Goal: Task Accomplishment & Management: Manage account settings

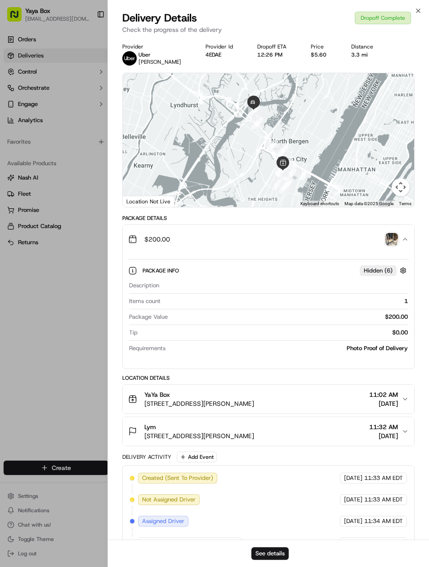
click at [78, 55] on div at bounding box center [214, 283] width 429 height 567
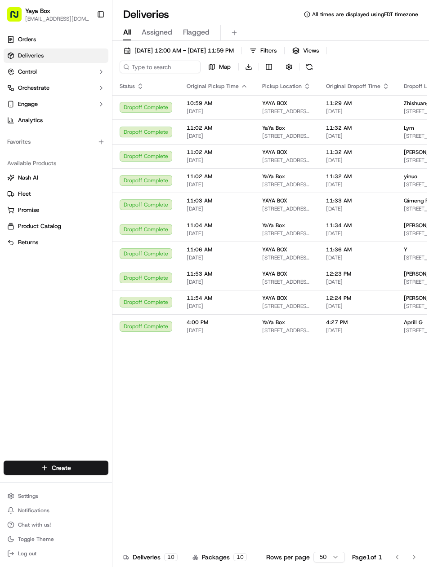
click at [228, 53] on span "[DATE] 12:00 AM - [DATE] 11:59 PM" at bounding box center [183, 51] width 99 height 8
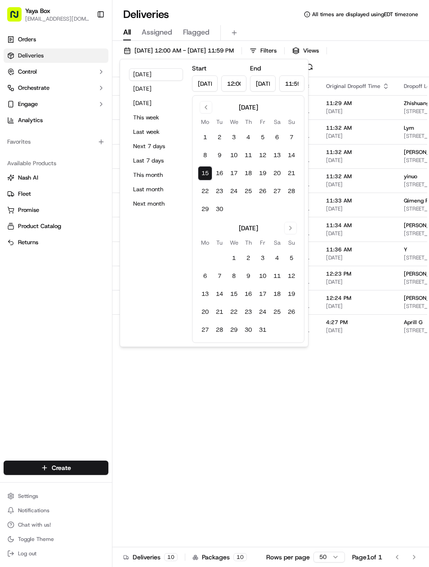
click at [213, 169] on button "16" at bounding box center [219, 173] width 14 height 14
type input "Sep 16, 2025"
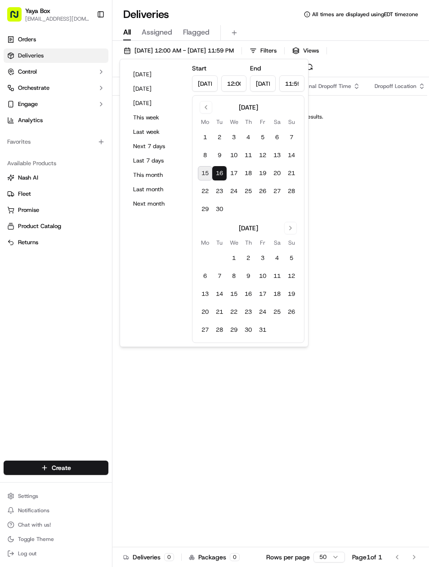
click at [213, 156] on button "9" at bounding box center [219, 155] width 14 height 14
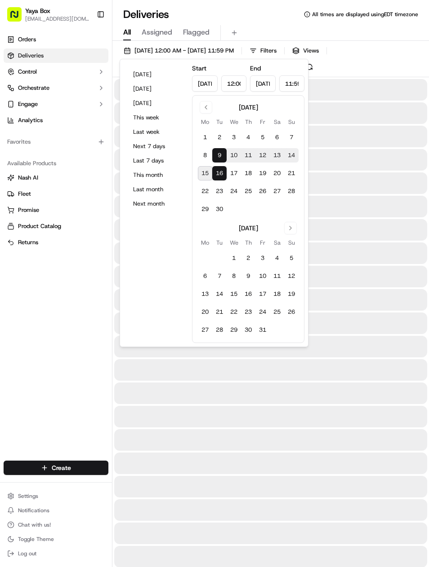
click at [208, 154] on button "8" at bounding box center [205, 155] width 14 height 14
type input "Sep 8, 2025"
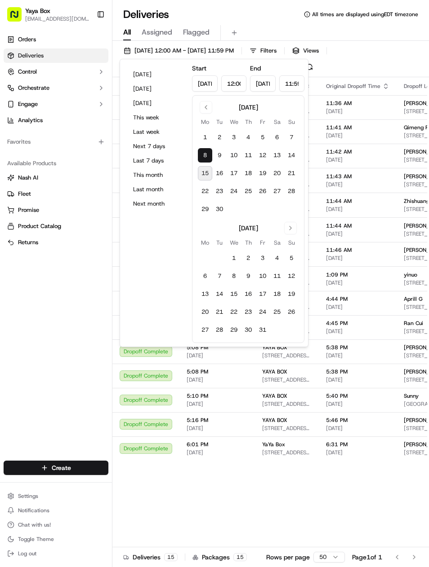
click at [213, 152] on button "9" at bounding box center [219, 155] width 14 height 14
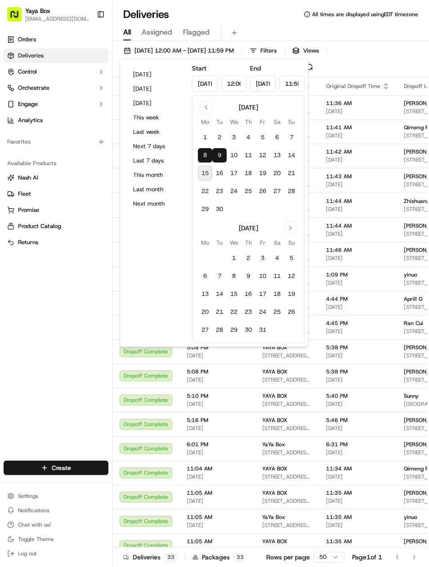
click at [207, 160] on button "8" at bounding box center [205, 155] width 14 height 14
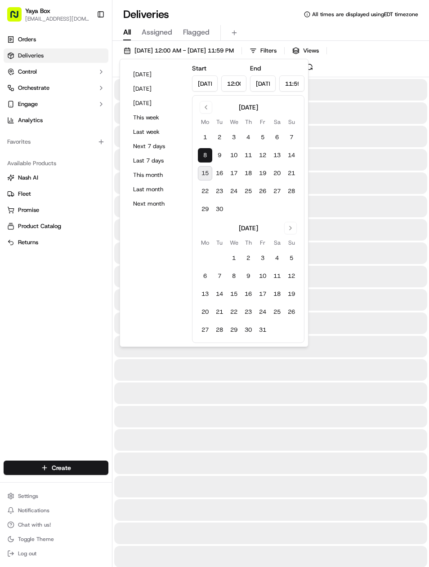
type input "Sep 8, 2025"
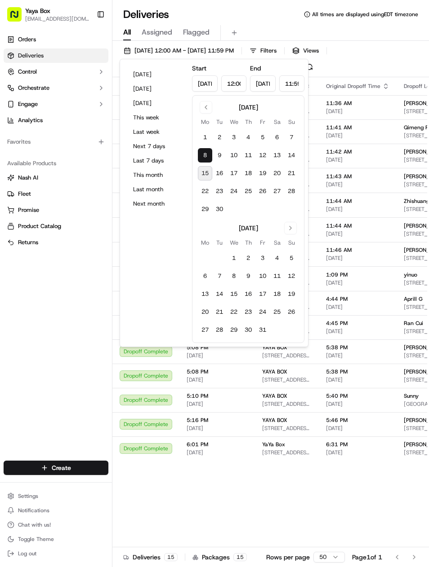
click at [71, 360] on div "Orders Deliveries Control Orchestrate Engage Analytics Favorites Available Prod…" at bounding box center [56, 241] width 112 height 425
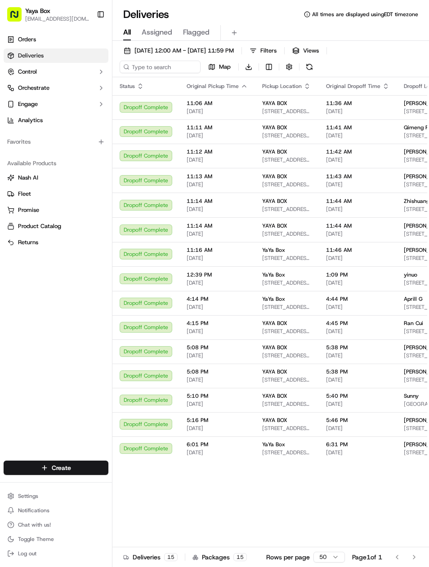
click at [423, 376] on div "Daisy Cao 10 Provost St Unit 2003, Jersey City, NJ 07302, USA" at bounding box center [430, 375] width 55 height 15
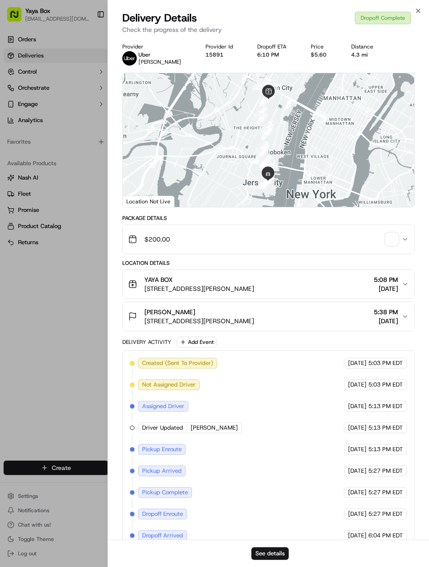
click at [288, 558] on button "See details" at bounding box center [269, 554] width 37 height 13
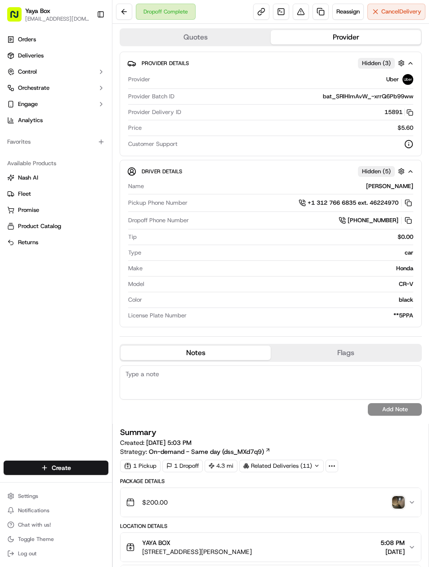
click at [317, 12] on link at bounding box center [320, 12] width 16 height 16
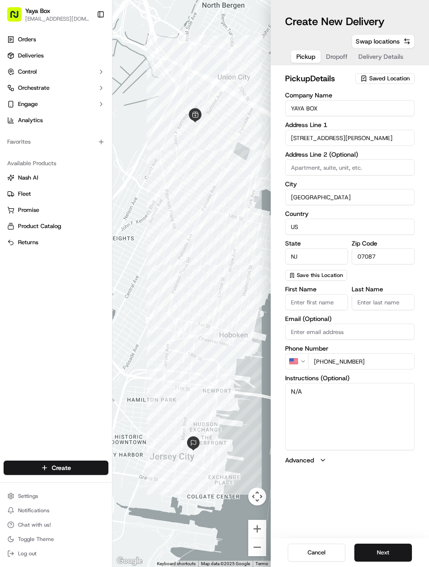
click at [388, 548] on button "Next" at bounding box center [383, 553] width 58 height 18
click at [386, 548] on button "Next" at bounding box center [383, 553] width 58 height 18
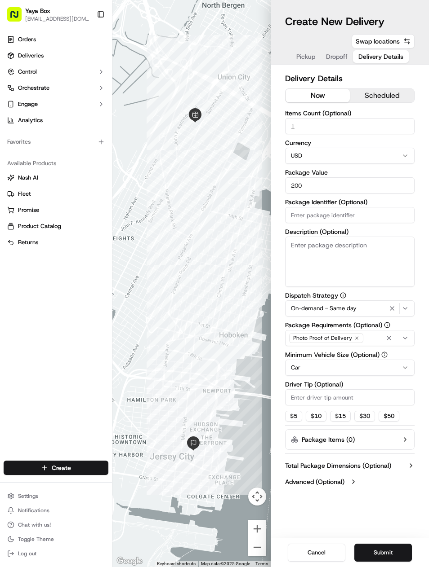
click at [390, 308] on icon "button" at bounding box center [391, 308] width 11 height 7
click at [382, 366] on html "Yaya Box yayaliciousjc@gmail.com Toggle Sidebar Orders Deliveries Control Orche…" at bounding box center [214, 283] width 429 height 567
click at [388, 557] on button "Submit" at bounding box center [383, 553] width 58 height 18
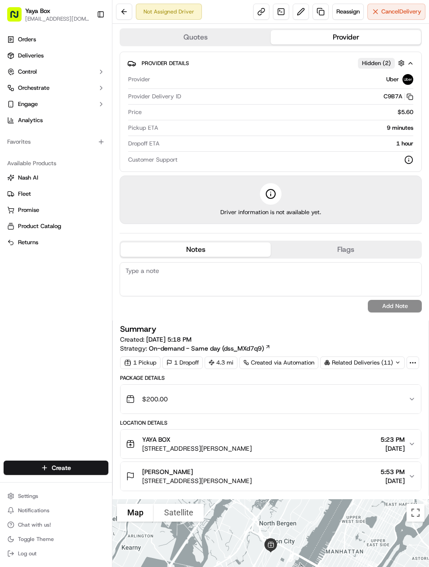
click at [82, 62] on link "Deliveries" at bounding box center [56, 56] width 105 height 14
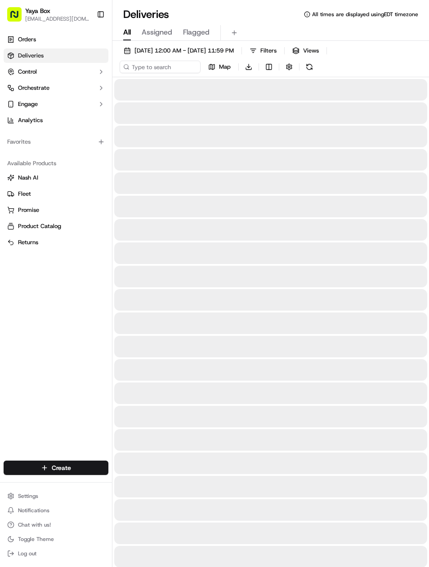
click at [234, 47] on span "[DATE] 12:00 AM - [DATE] 11:59 PM" at bounding box center [183, 51] width 99 height 8
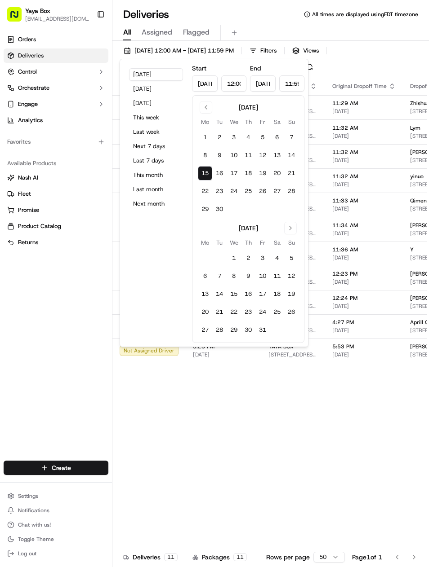
click at [254, 173] on button "18" at bounding box center [248, 173] width 14 height 14
type input "Sep 18, 2025"
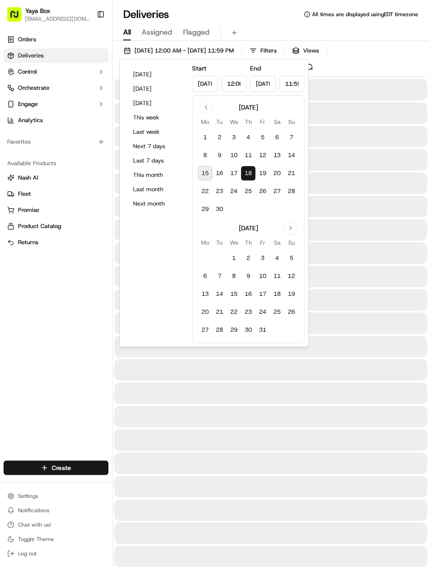
click at [254, 173] on button "18" at bounding box center [248, 173] width 14 height 14
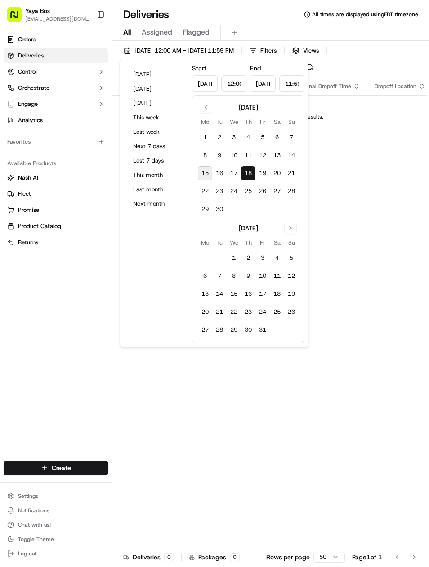
click at [75, 381] on div "Orders Deliveries Control Orchestrate Engage Analytics Favorites Available Prod…" at bounding box center [56, 241] width 112 height 425
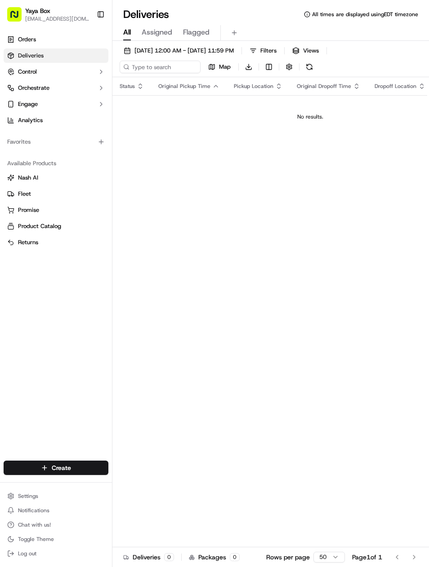
click at [234, 51] on span "09/18/2025 12:00 AM - 09/18/2025 11:59 PM" at bounding box center [183, 51] width 99 height 8
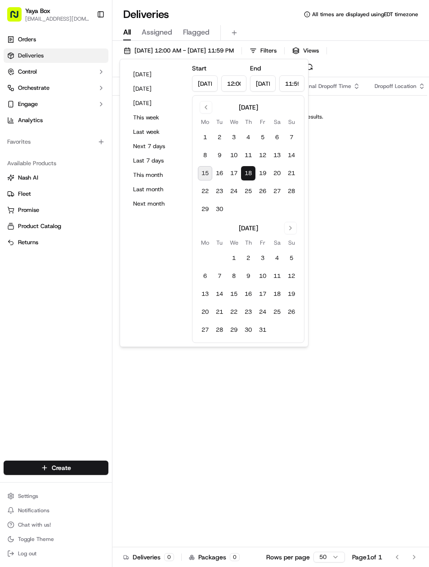
click at [252, 152] on button "11" at bounding box center [248, 155] width 14 height 14
type input "[DATE]"
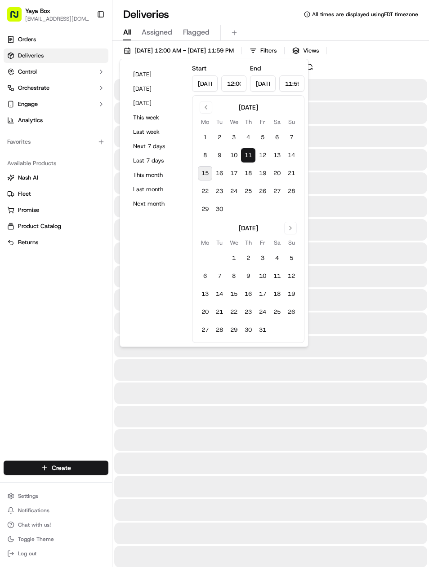
click at [252, 152] on button "11" at bounding box center [248, 155] width 14 height 14
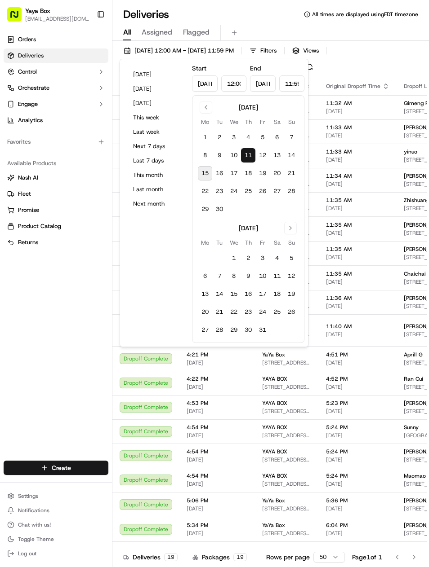
click at [79, 366] on div "Orders Deliveries Control Orchestrate Engage Analytics Favorites Available Prod…" at bounding box center [56, 241] width 112 height 425
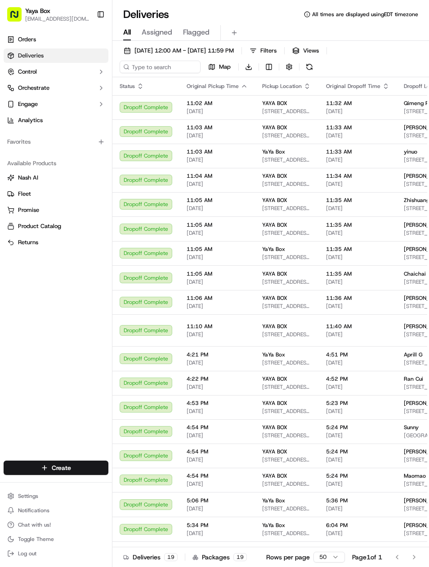
click at [424, 310] on span "[STREET_ADDRESS]" at bounding box center [430, 306] width 55 height 7
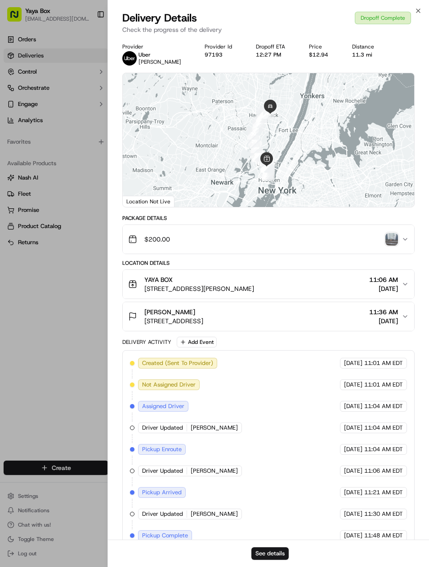
click at [286, 551] on button "See details" at bounding box center [269, 554] width 37 height 13
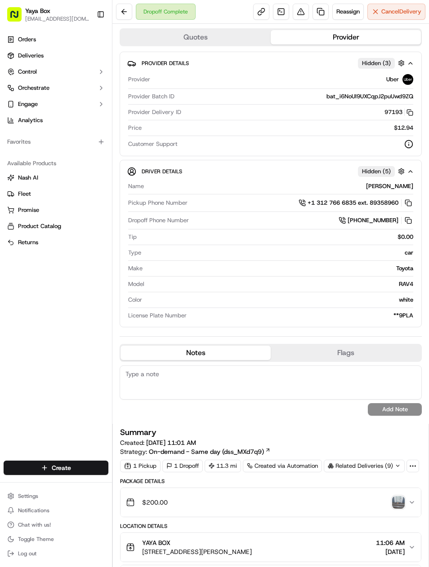
click at [323, 15] on link at bounding box center [320, 12] width 16 height 16
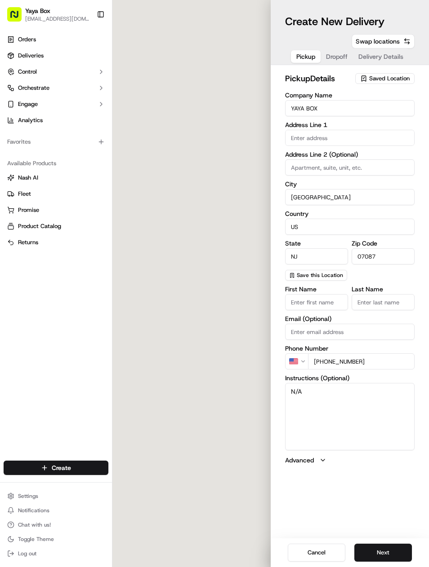
type input "[STREET_ADDRESS][PERSON_NAME]"
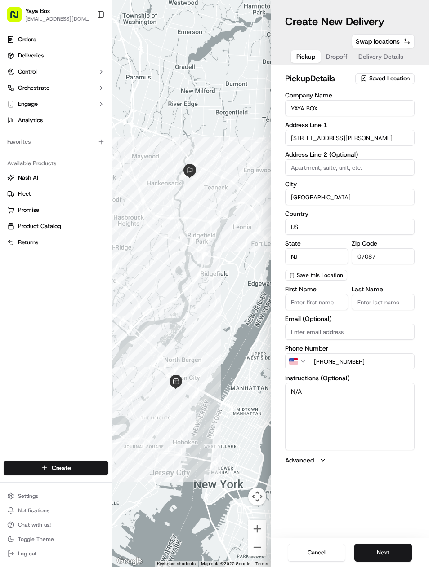
click at [392, 542] on div "Cancel Next" at bounding box center [349, 553] width 158 height 29
click at [390, 545] on button "Next" at bounding box center [383, 553] width 58 height 18
click at [393, 549] on button "Next" at bounding box center [383, 553] width 58 height 18
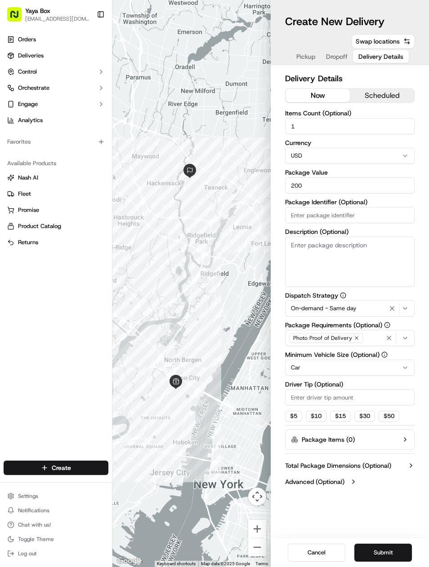
click at [396, 306] on icon "button" at bounding box center [391, 308] width 11 height 7
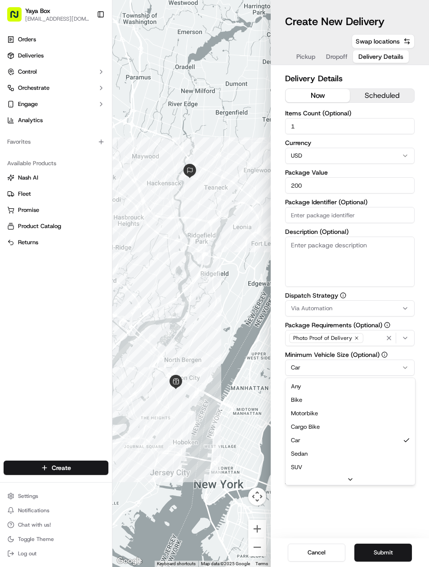
click at [378, 367] on html "Yaya Box [EMAIL_ADDRESS][DOMAIN_NAME] Toggle Sidebar Orders Deliveries Control …" at bounding box center [214, 283] width 429 height 567
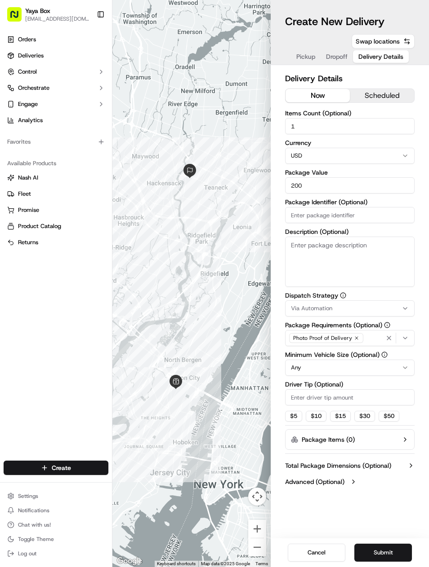
click at [393, 545] on button "Submit" at bounding box center [383, 553] width 58 height 18
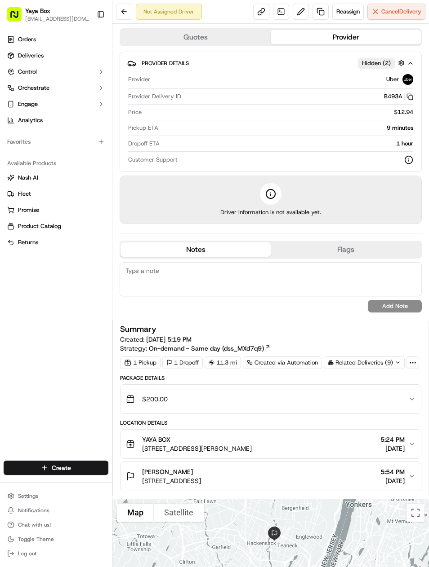
click at [24, 62] on link "Deliveries" at bounding box center [56, 56] width 105 height 14
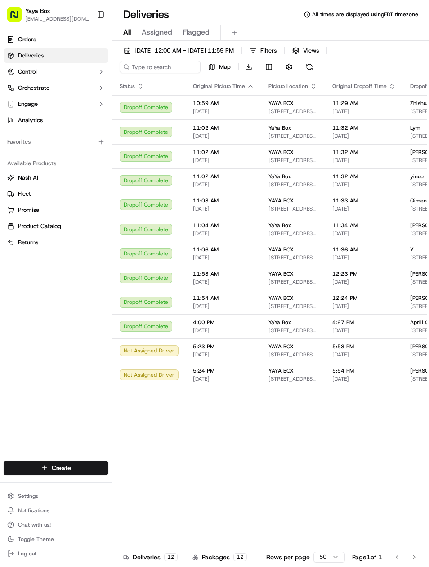
click at [226, 52] on span "[DATE] 12:00 AM - [DATE] 11:59 PM" at bounding box center [183, 51] width 99 height 8
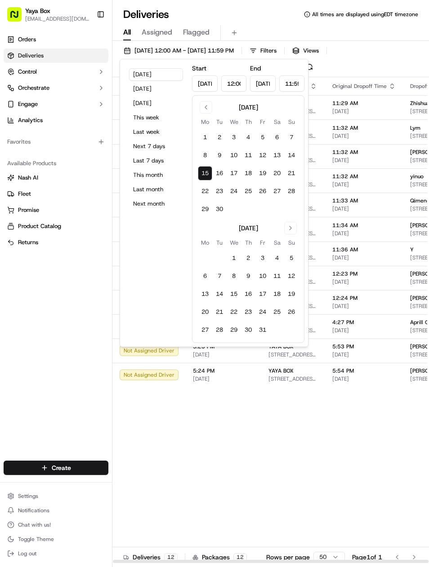
click at [384, 461] on div "Status Original Pickup Time Pickup Location Original Dropoff Time Dropoff Locat…" at bounding box center [349, 320] width 475 height 487
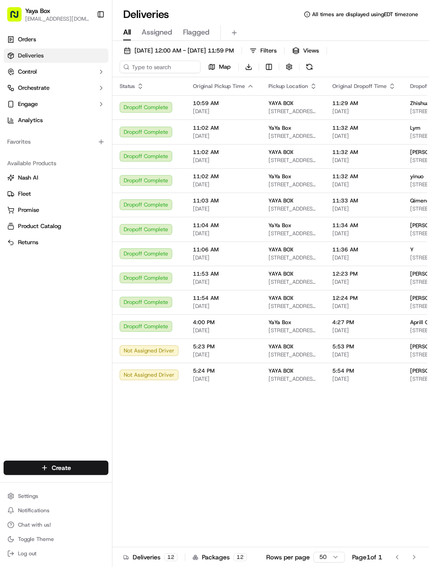
click at [234, 48] on span "[DATE] 12:00 AM - [DATE] 11:59 PM" at bounding box center [183, 51] width 99 height 8
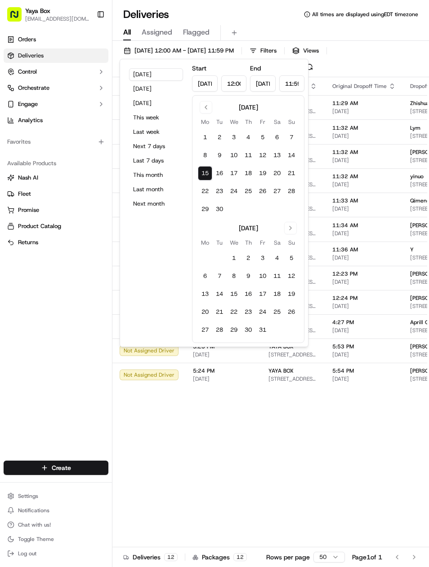
click at [252, 159] on button "11" at bounding box center [248, 155] width 14 height 14
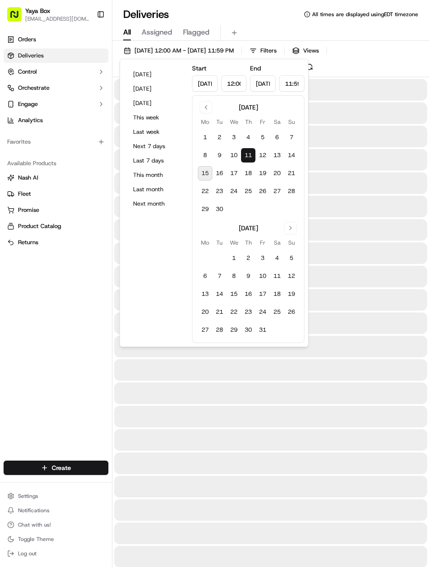
type input "Sep 11, 2025"
click at [252, 159] on button "11" at bounding box center [248, 155] width 14 height 14
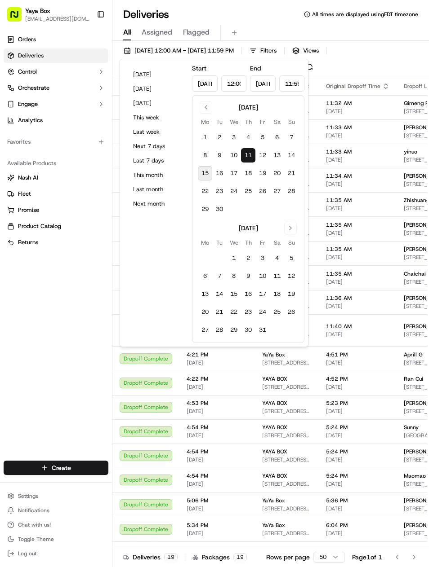
click at [253, 158] on button "11" at bounding box center [248, 155] width 14 height 14
click at [406, 509] on div "Stella W 490 Memorial Blvd building 15 apt 10, Bayonne, NJ 07002, USA" at bounding box center [430, 504] width 55 height 15
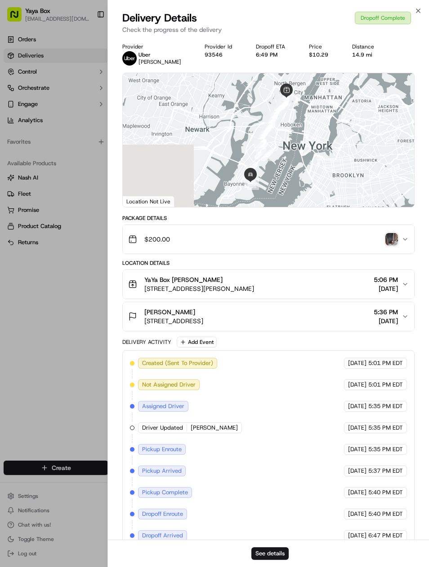
click at [279, 549] on button "See details" at bounding box center [269, 554] width 37 height 13
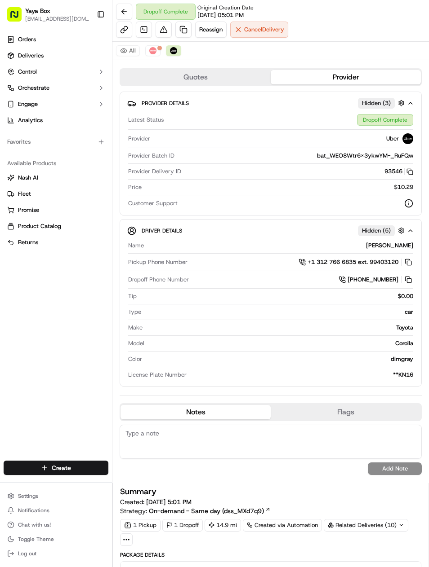
click at [182, 31] on link at bounding box center [183, 30] width 16 height 16
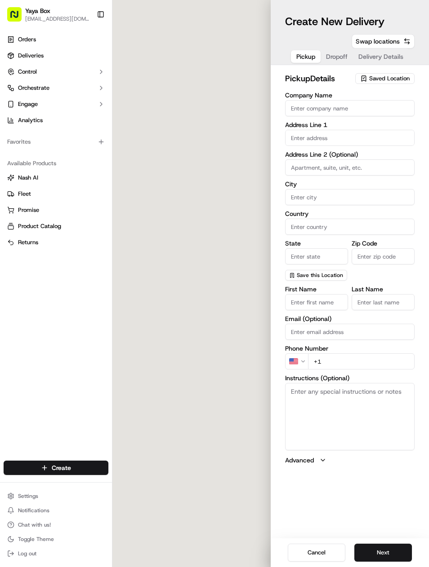
type input "YaYa Box"
type input "[GEOGRAPHIC_DATA]"
type input "US"
type input "NJ"
type input "07087"
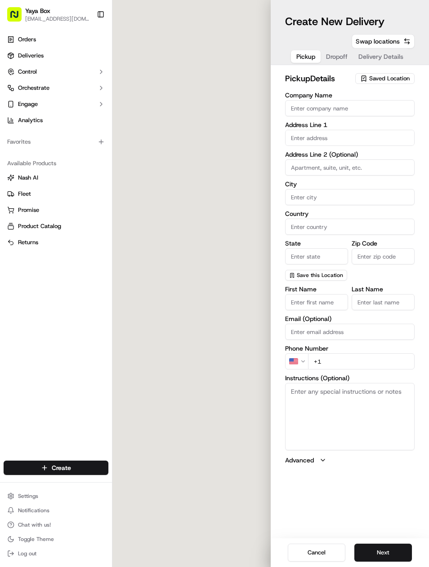
type input "Mia"
type input "Liu"
type input "+1 201 647 9902"
type textarea "Please enter the Kerrigan Kitchens Building and call 2016479902 to pick up your…"
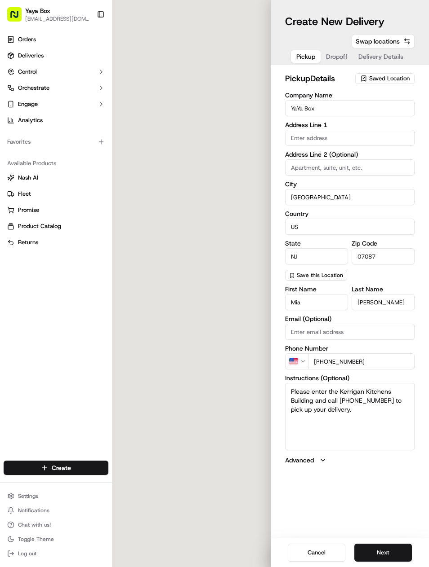
type input "[STREET_ADDRESS][PERSON_NAME]"
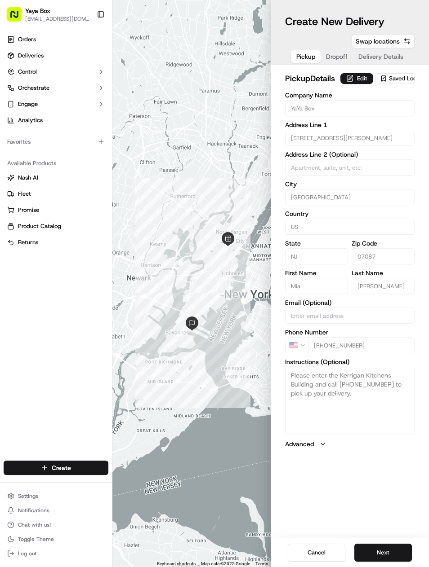
click at [396, 556] on button "Next" at bounding box center [383, 553] width 58 height 18
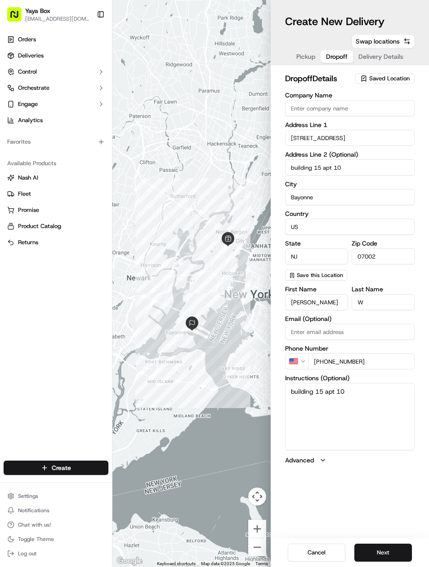
click at [401, 555] on button "Next" at bounding box center [383, 553] width 58 height 18
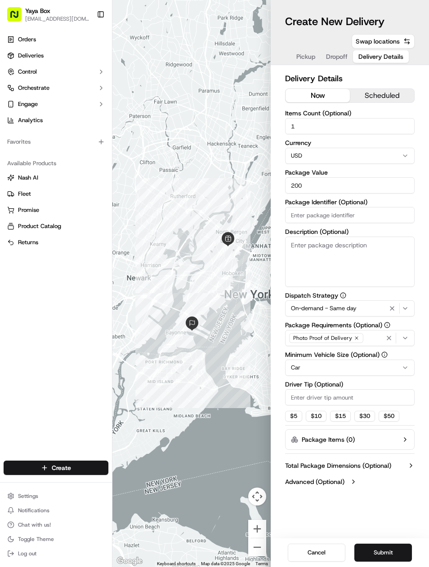
click at [392, 309] on icon "button" at bounding box center [391, 308] width 11 height 7
click at [393, 373] on html "Yaya Box yayaliciousjc@gmail.com Toggle Sidebar Orders Deliveries Control Orche…" at bounding box center [214, 283] width 429 height 567
click at [395, 551] on button "Submit" at bounding box center [383, 553] width 58 height 18
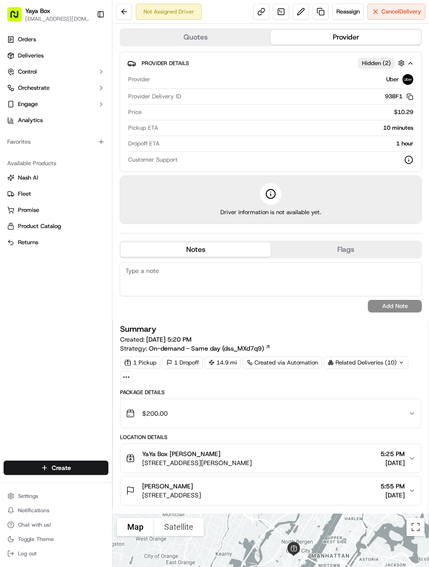
click at [27, 54] on span "Deliveries" at bounding box center [31, 56] width 26 height 8
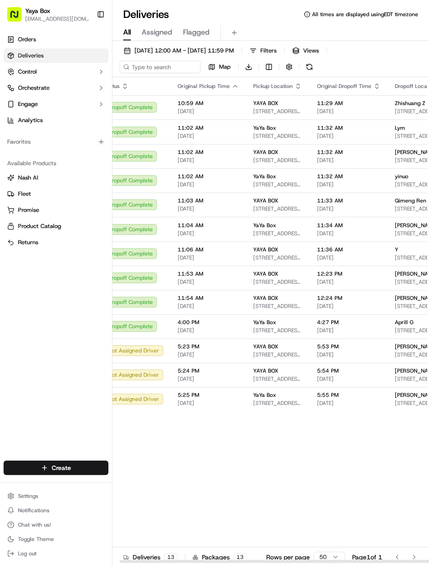
scroll to position [0, 18]
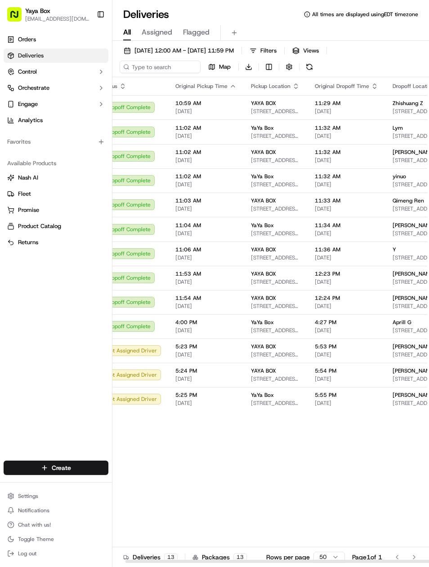
click at [146, 39] on button "Assigned" at bounding box center [157, 32] width 31 height 15
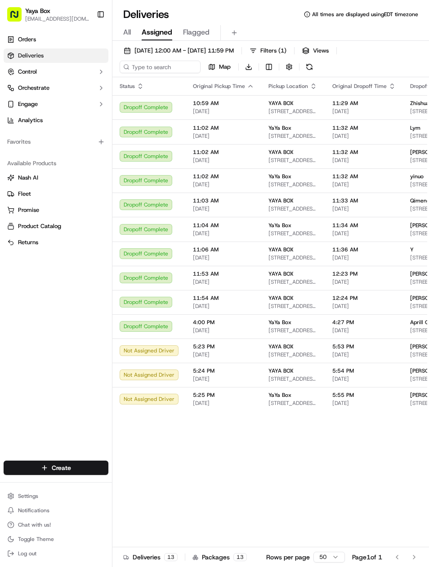
click at [121, 37] on div "All Assigned Flagged" at bounding box center [270, 33] width 316 height 16
click at [129, 35] on span "All" at bounding box center [127, 32] width 8 height 11
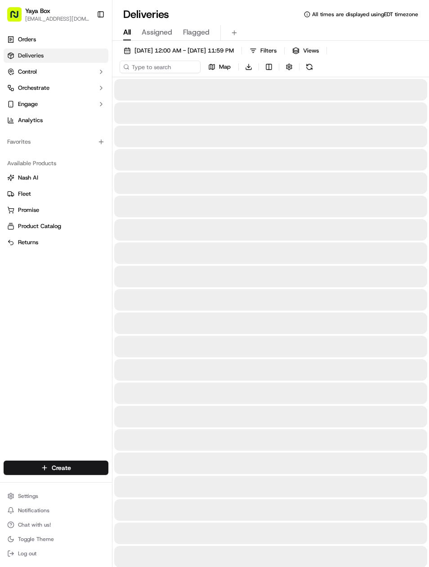
click at [142, 55] on button "[DATE] 12:00 AM - [DATE] 11:59 PM" at bounding box center [179, 50] width 118 height 13
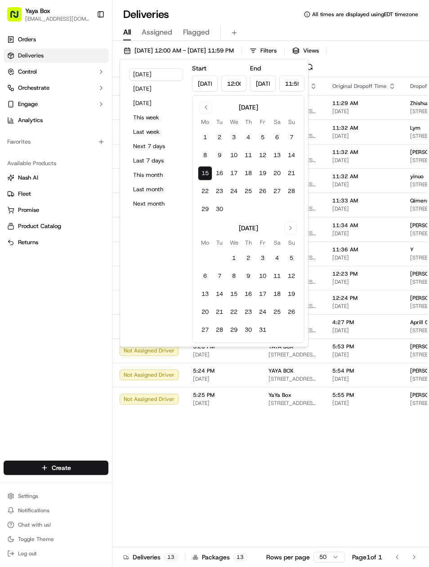
click at [274, 161] on button "13" at bounding box center [277, 155] width 14 height 14
type input "Sep 13, 2025"
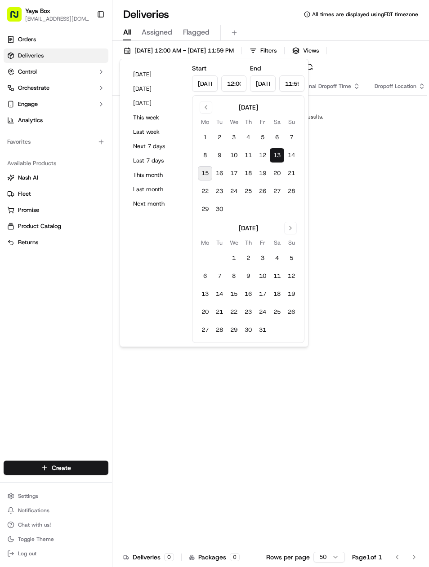
click at [259, 159] on button "12" at bounding box center [262, 155] width 14 height 14
type input "Sep 12, 2025"
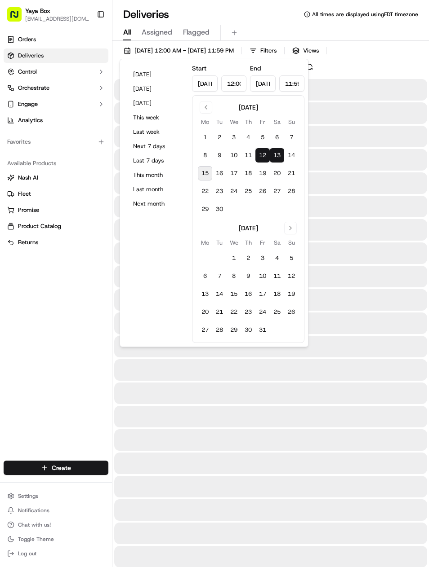
click at [259, 159] on button "12" at bounding box center [262, 155] width 14 height 14
type input "Sep 12, 2025"
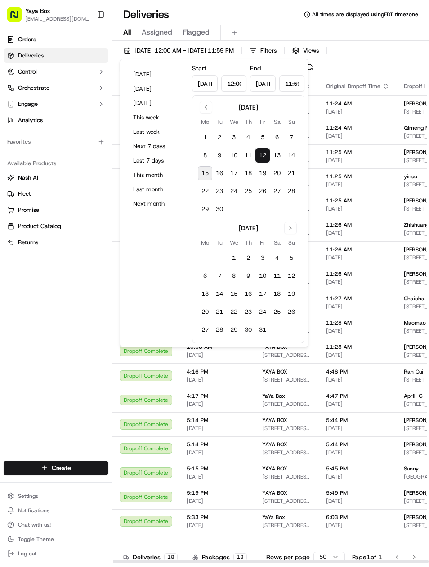
click at [412, 521] on span "[PERSON_NAME]" at bounding box center [424, 517] width 43 height 7
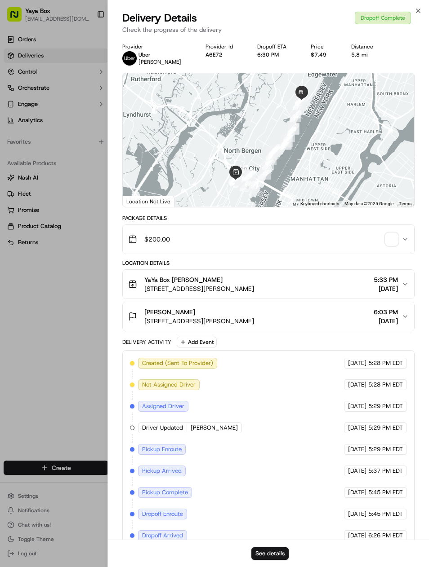
click at [280, 555] on button "See details" at bounding box center [269, 554] width 37 height 13
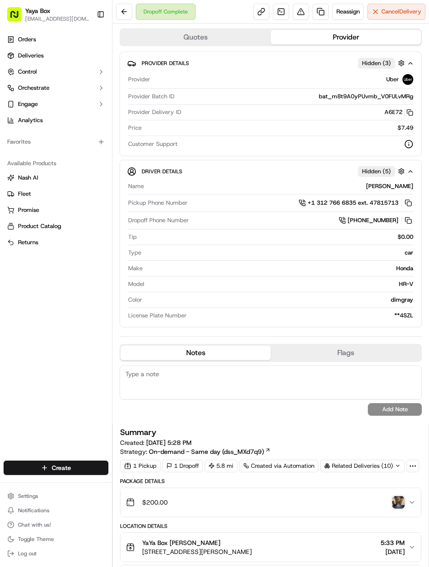
click at [319, 14] on link at bounding box center [320, 12] width 16 height 16
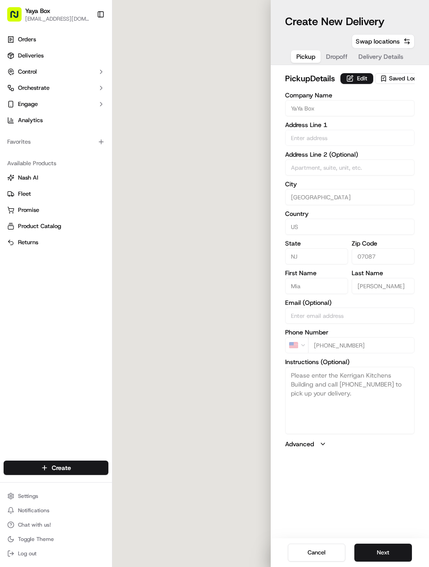
type input "2100 Kerrigan Ave"
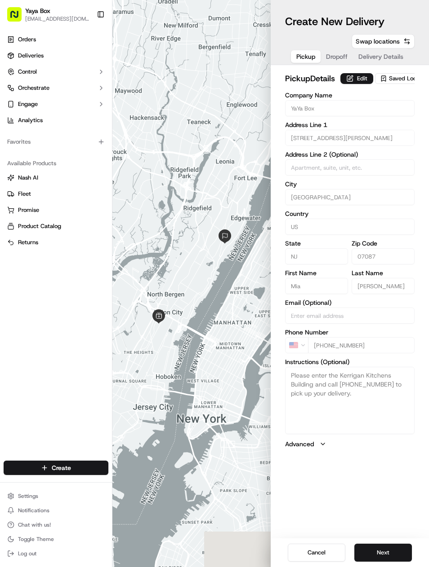
click at [384, 557] on button "Next" at bounding box center [383, 553] width 58 height 18
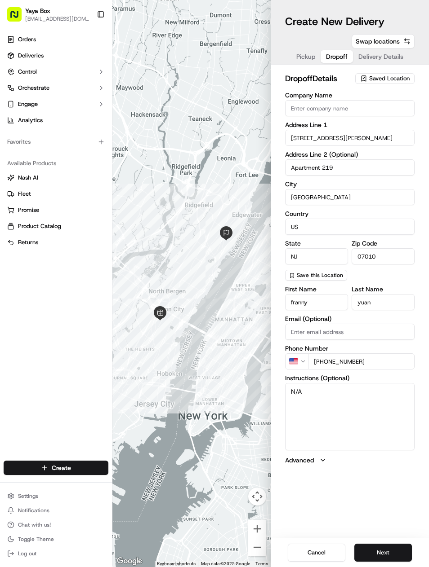
click at [387, 556] on button "Next" at bounding box center [383, 553] width 58 height 18
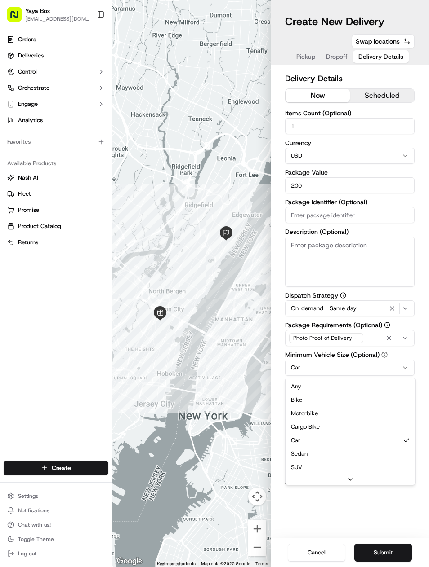
click at [405, 369] on html "Yaya Box yayaliciousjc@gmail.com Toggle Sidebar Orders Deliveries Control Orche…" at bounding box center [214, 283] width 429 height 567
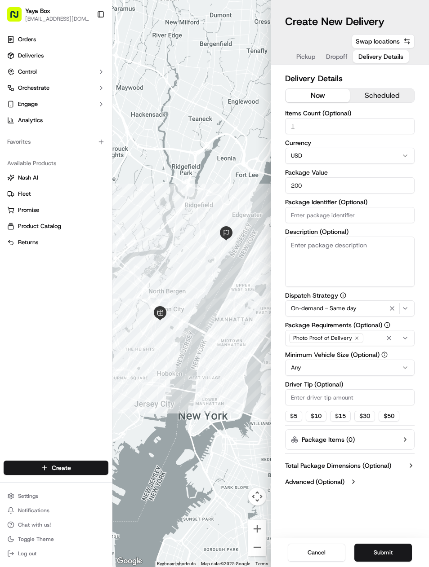
click at [394, 309] on icon "button" at bounding box center [391, 308] width 11 height 7
click at [392, 560] on button "Submit" at bounding box center [383, 553] width 58 height 18
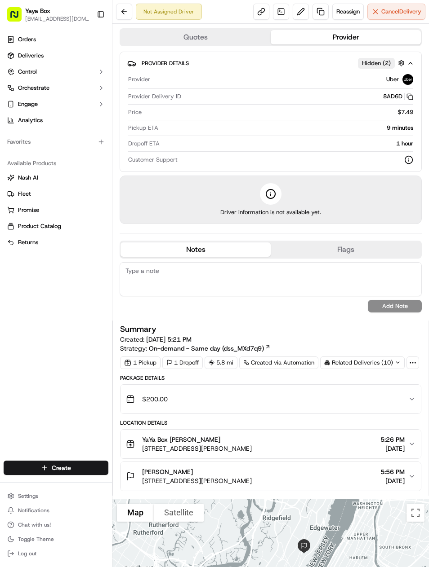
click at [15, 51] on link "Deliveries" at bounding box center [56, 56] width 105 height 14
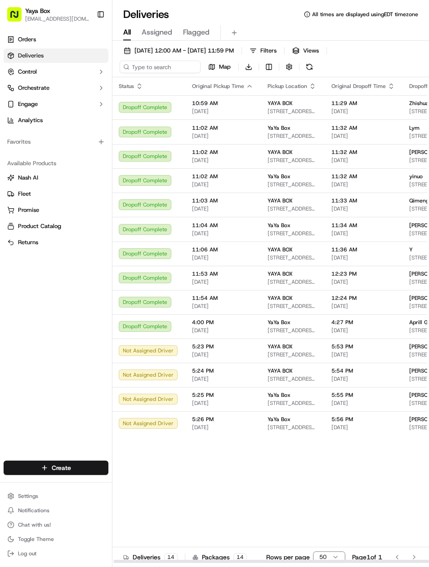
scroll to position [0, 11]
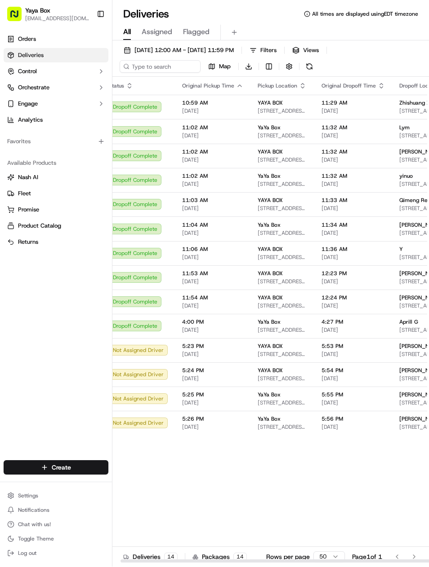
click at [384, 333] on td "4:27 PM 09/15/2025" at bounding box center [353, 326] width 78 height 24
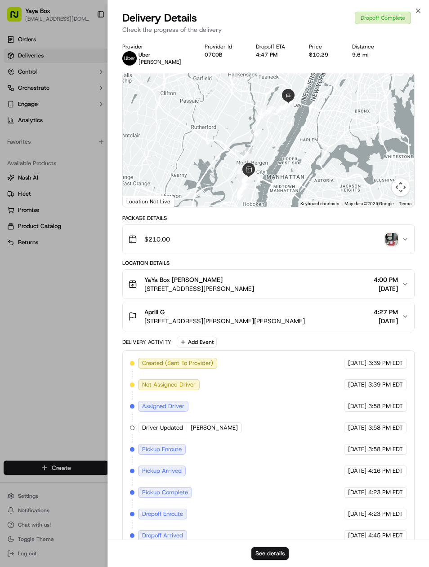
click at [394, 245] on img "button" at bounding box center [391, 239] width 13 height 13
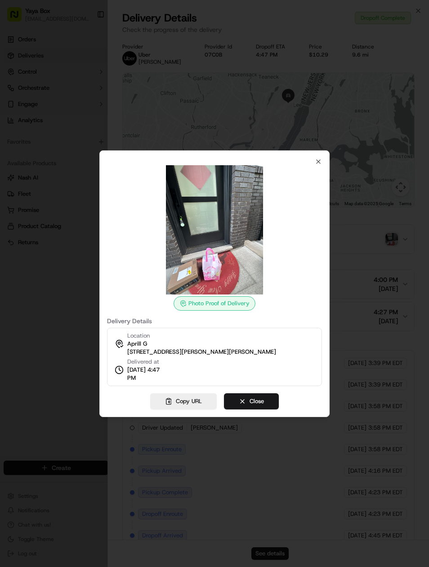
click at [16, 236] on div at bounding box center [214, 283] width 429 height 567
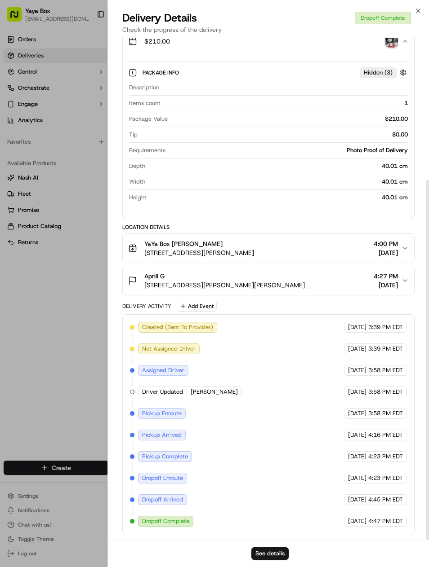
scroll to position [198, 0]
click at [8, 227] on div at bounding box center [214, 283] width 429 height 567
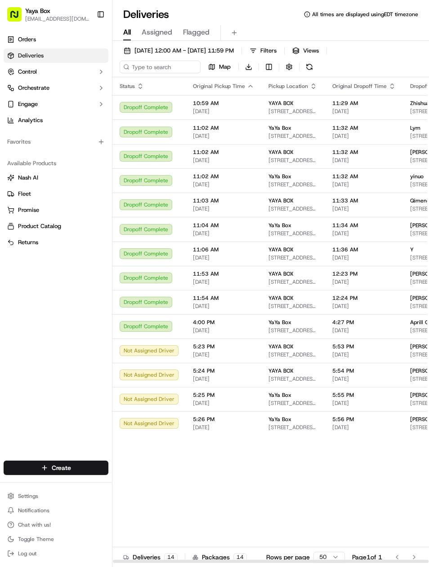
scroll to position [0, 0]
click at [144, 357] on td "Not Assigned Driver" at bounding box center [148, 351] width 73 height 24
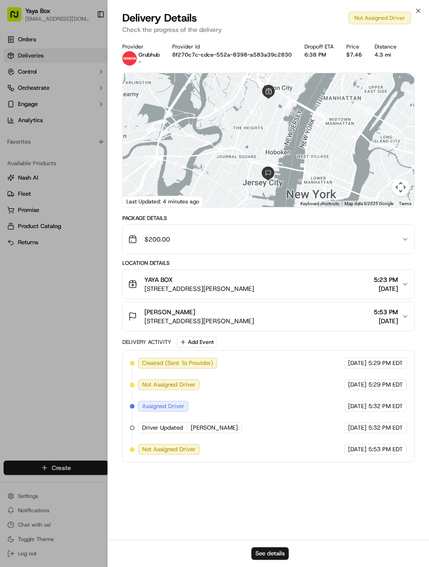
click at [28, 418] on div at bounding box center [214, 283] width 429 height 567
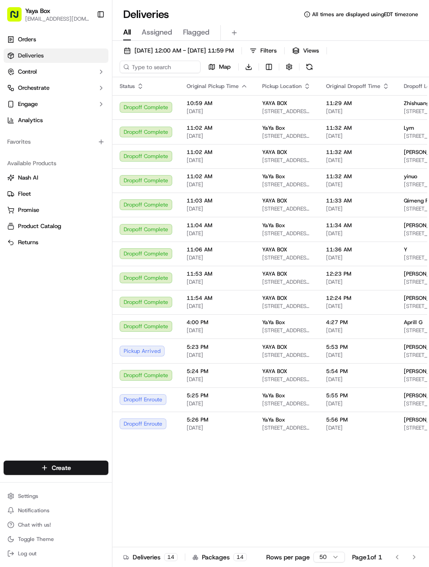
click at [382, 353] on span "[DATE]" at bounding box center [357, 355] width 63 height 7
click at [381, 353] on span "[DATE]" at bounding box center [357, 355] width 63 height 7
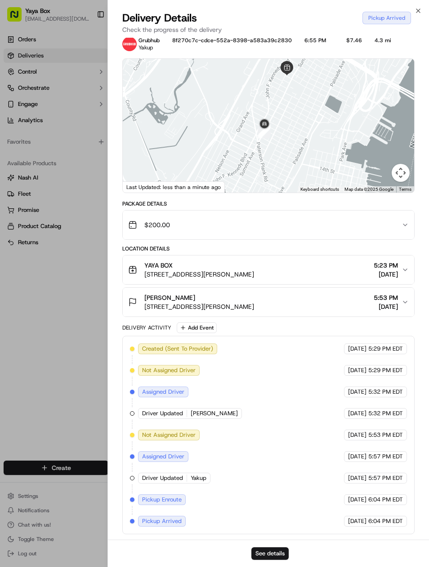
scroll to position [14, 0]
click at [52, 319] on div at bounding box center [214, 283] width 429 height 567
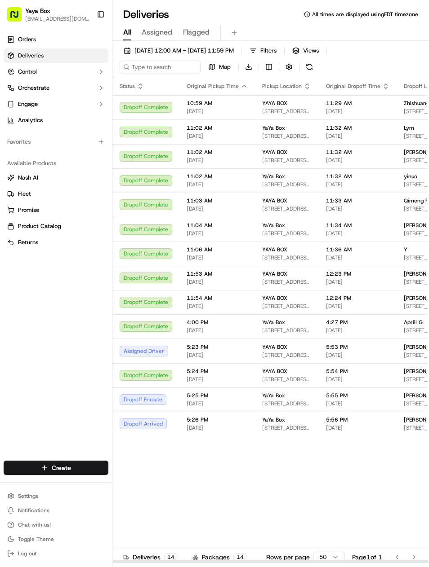
click at [152, 350] on div "Assigned Driver" at bounding box center [146, 351] width 53 height 11
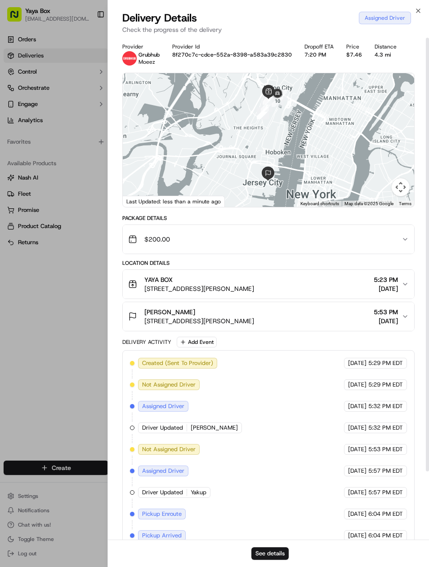
scroll to position [0, 0]
